Goal: Task Accomplishment & Management: Manage account settings

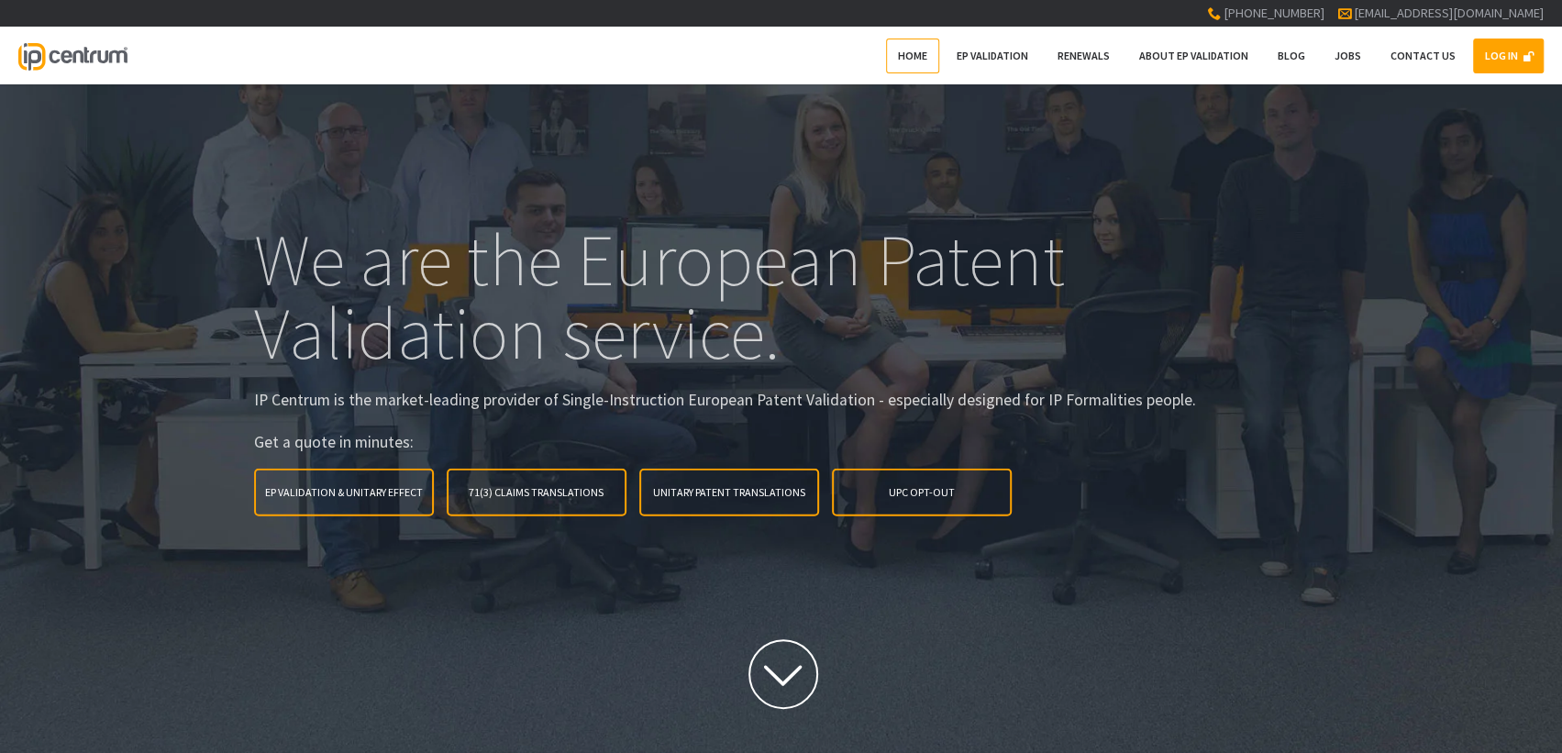
click at [1501, 60] on link "LOG IN" at bounding box center [1508, 56] width 71 height 35
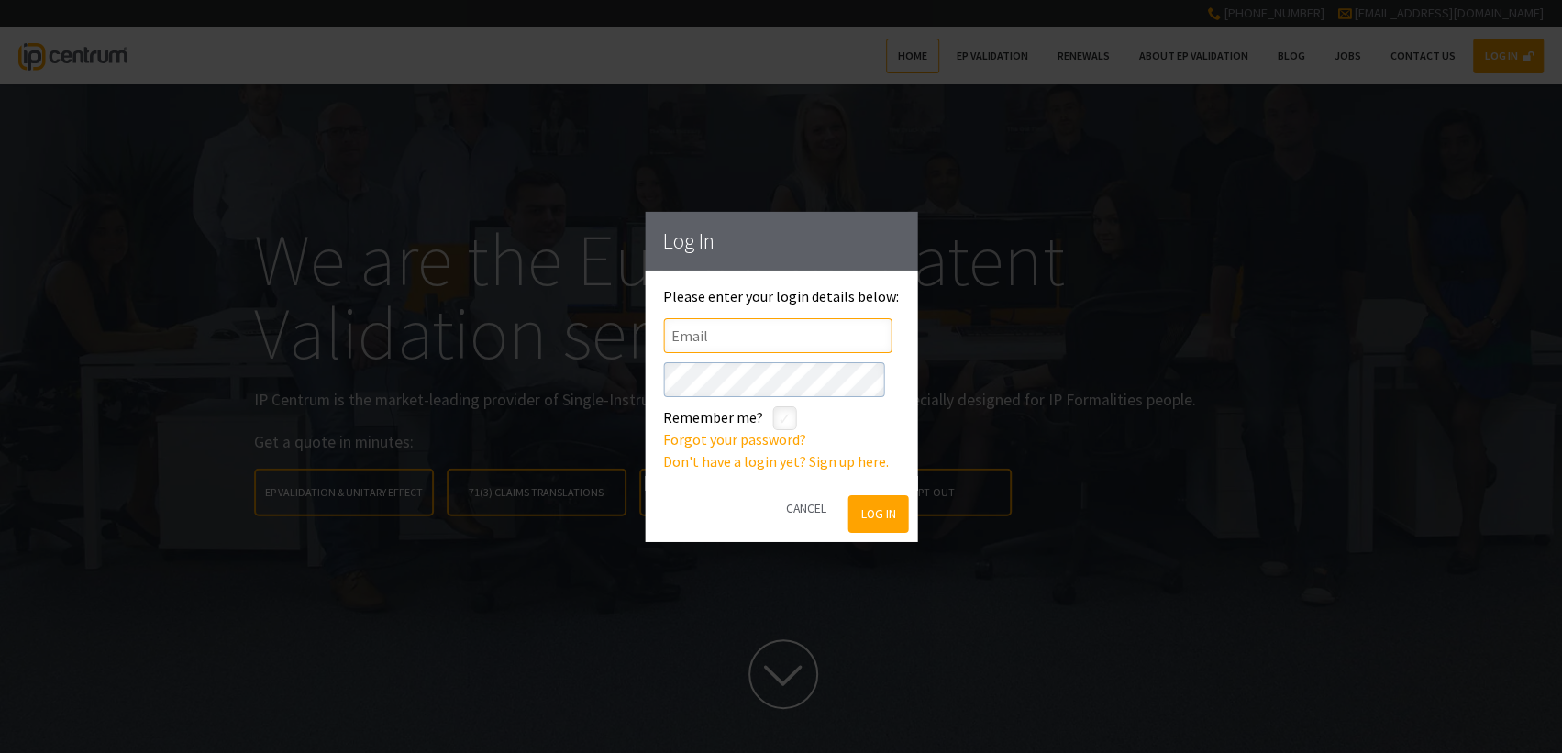
click at [807, 340] on input"] "text" at bounding box center [777, 334] width 228 height 35
type input"] "[EMAIL_ADDRESS][DOMAIN_NAME]"
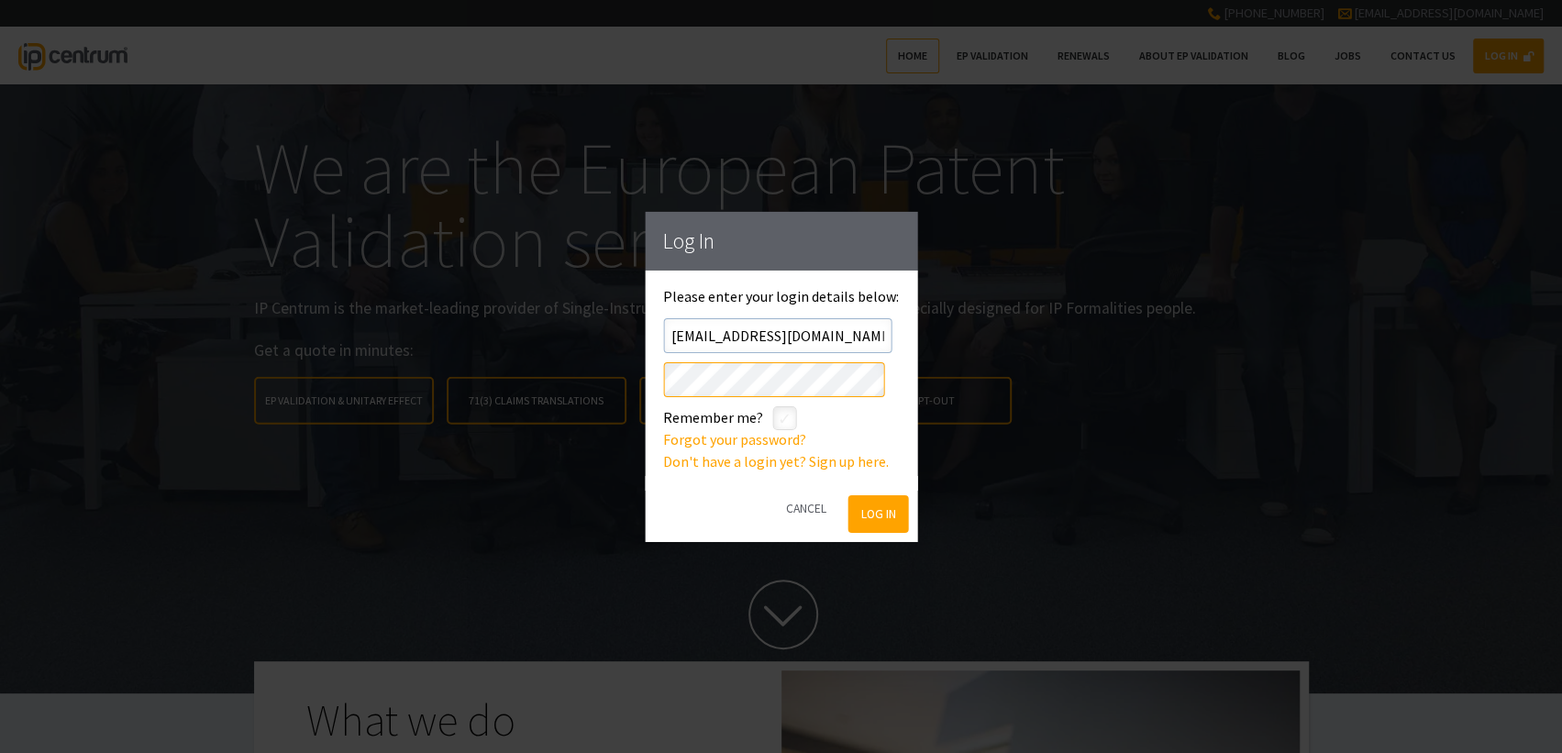
click button "Log In" at bounding box center [878, 514] width 60 height 38
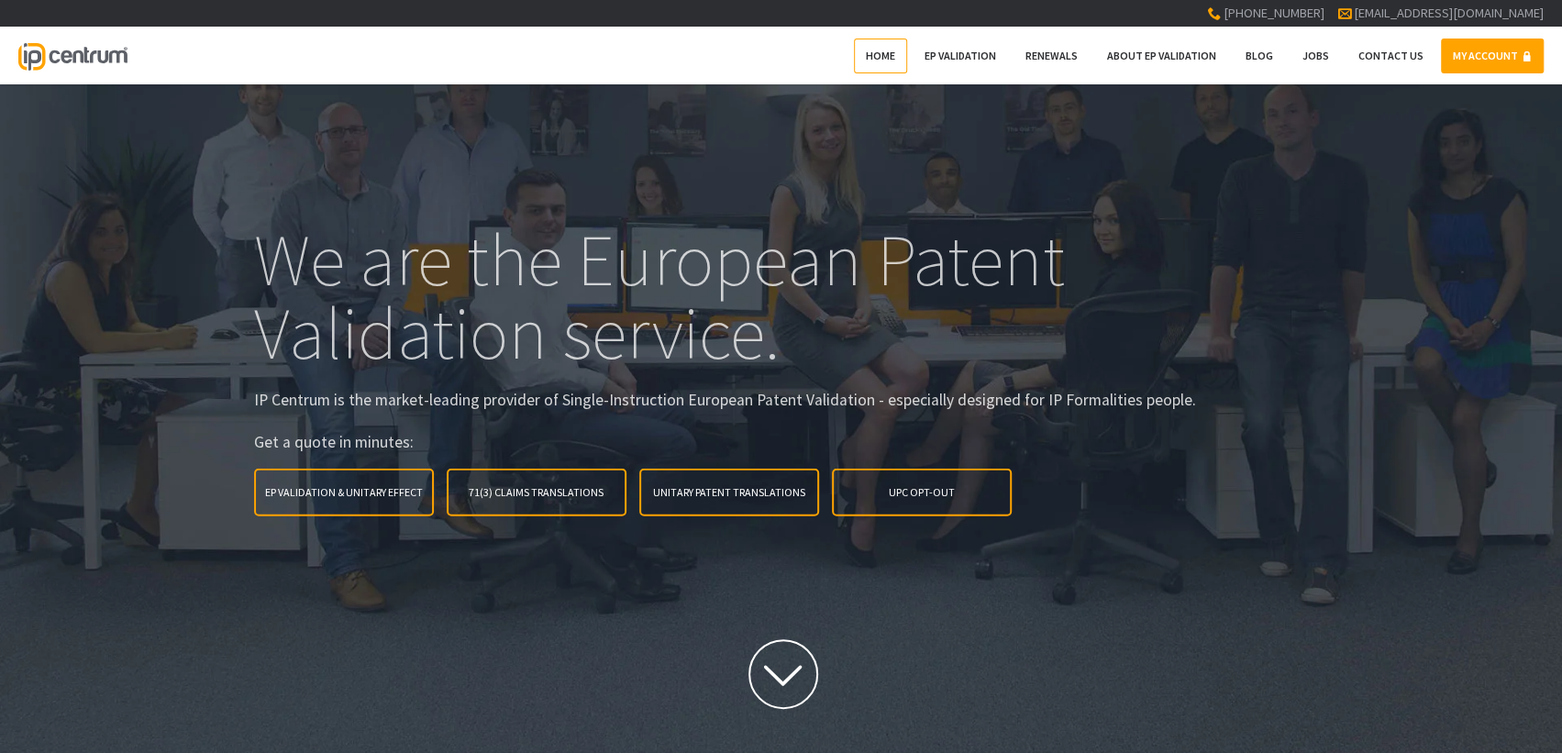
scroll to position [92, 0]
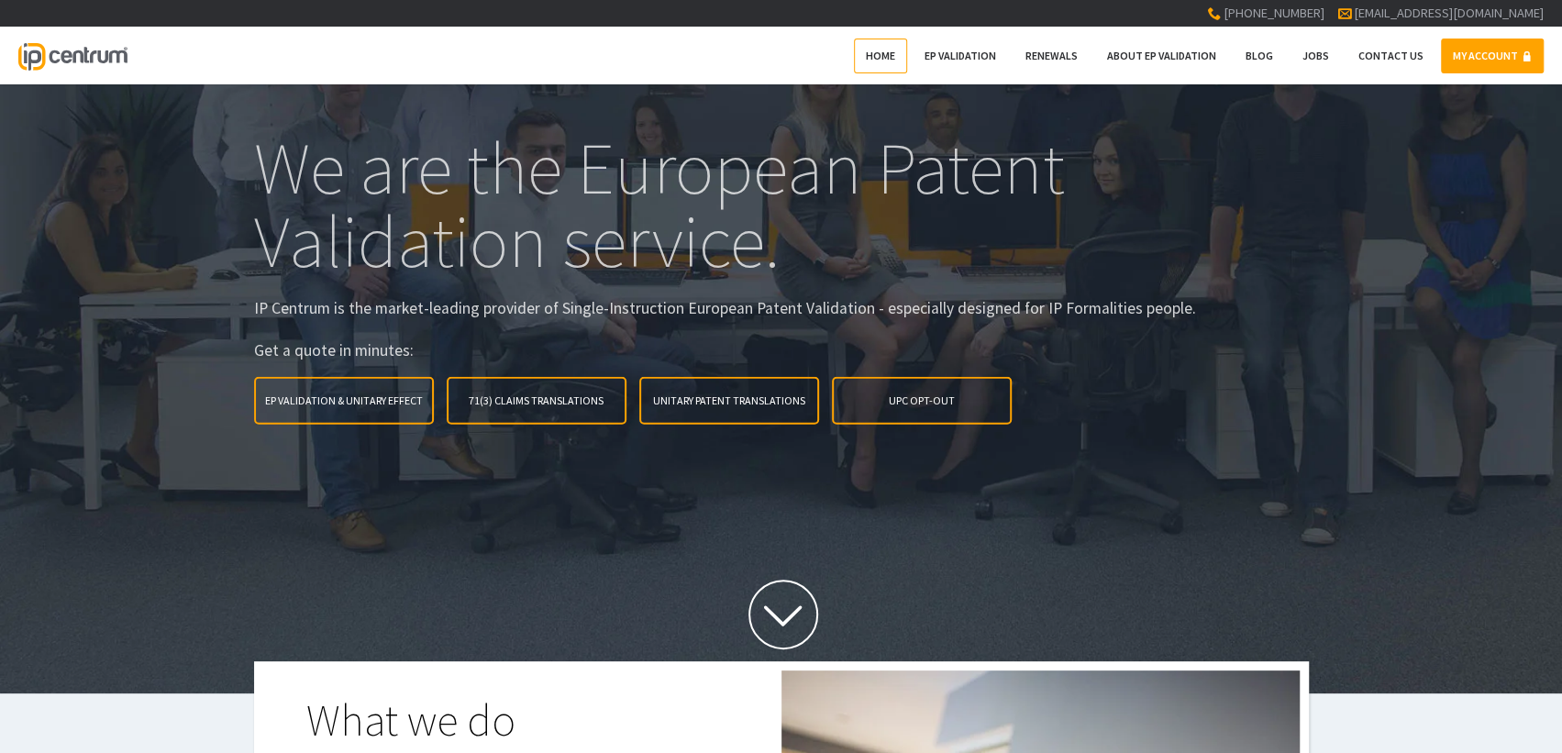
click at [1466, 51] on link "MY ACCOUNT" at bounding box center [1492, 56] width 103 height 35
